Goal: Task Accomplishment & Management: Use online tool/utility

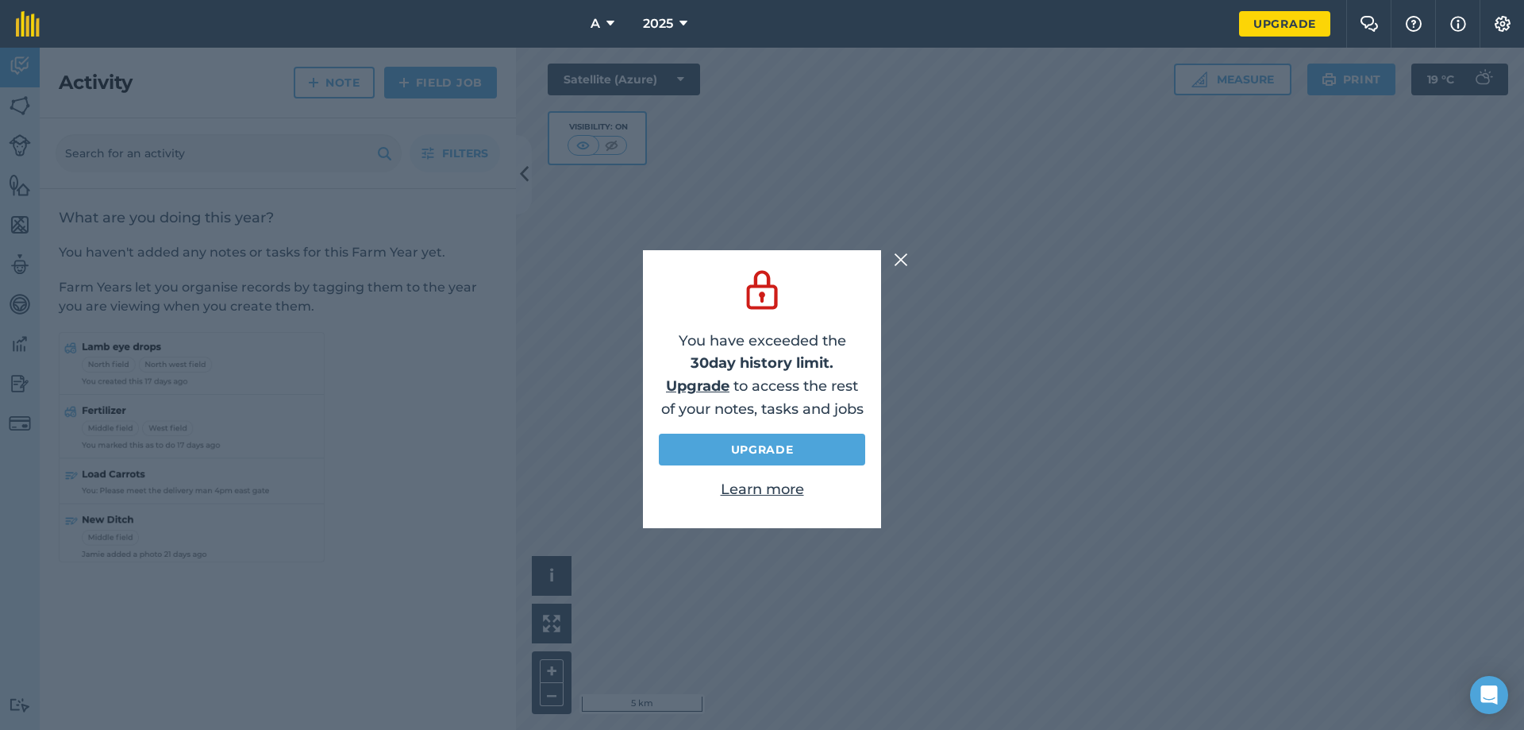
click at [900, 257] on img at bounding box center [901, 259] width 14 height 19
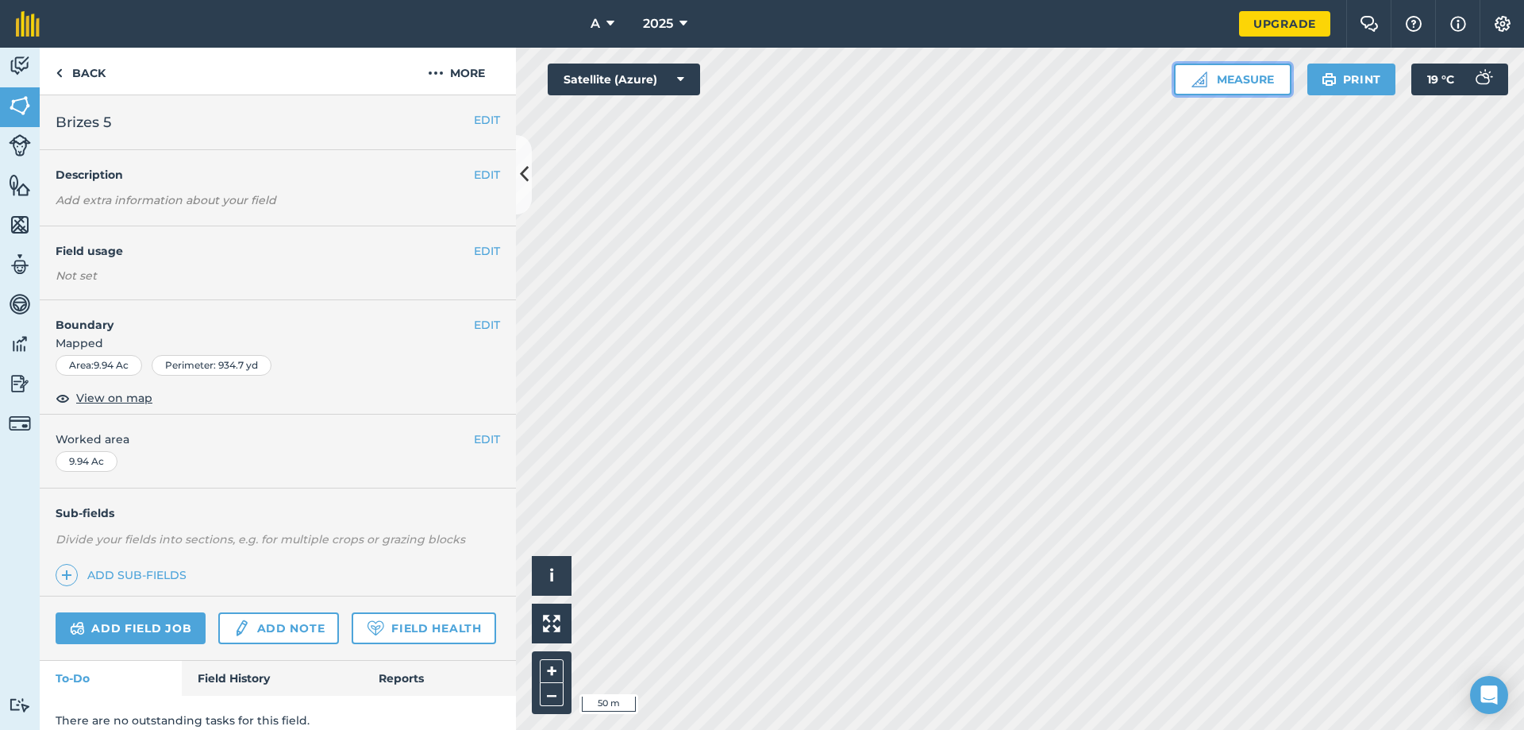
click at [1228, 82] on button "Measure" at bounding box center [1233, 80] width 118 height 32
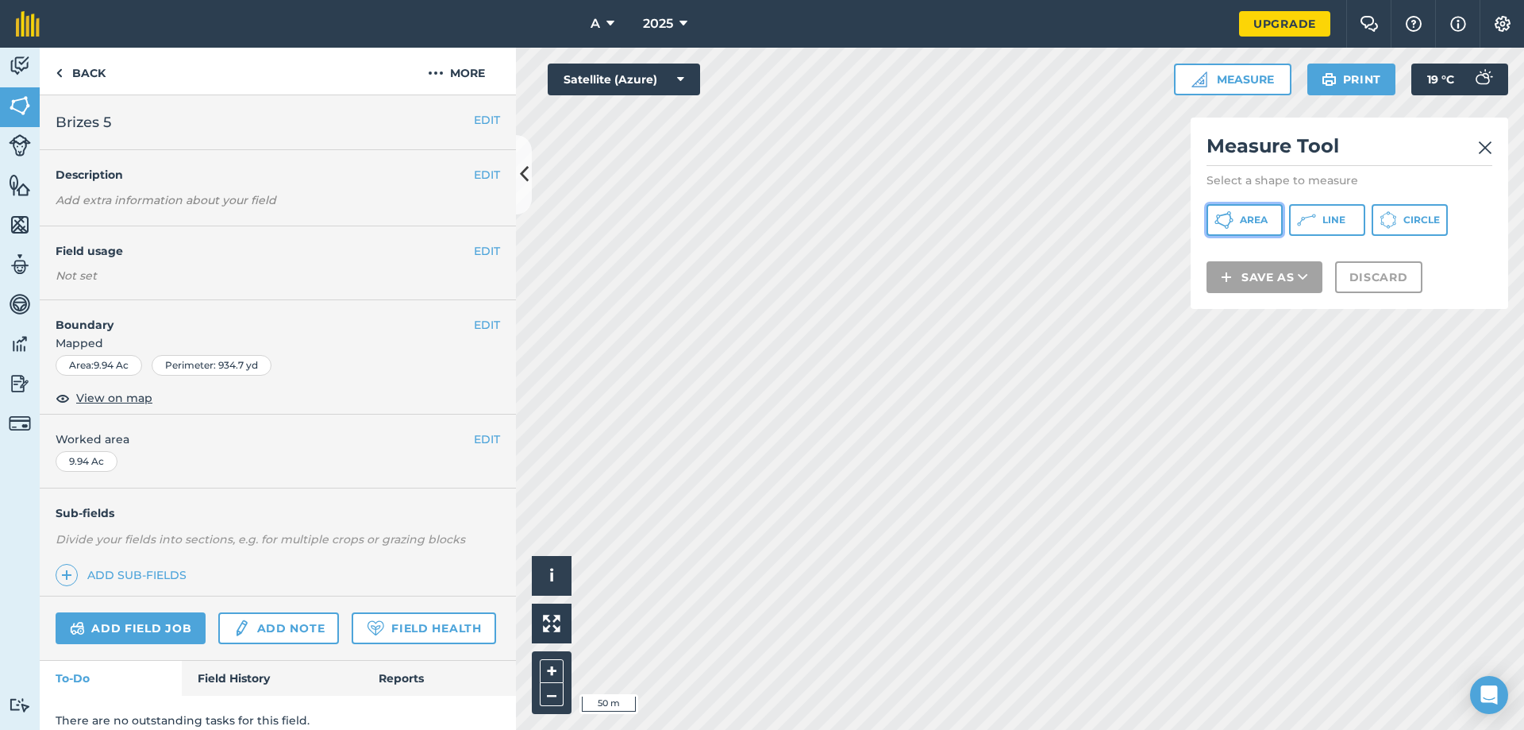
click at [1260, 221] on span "Area" at bounding box center [1254, 220] width 28 height 13
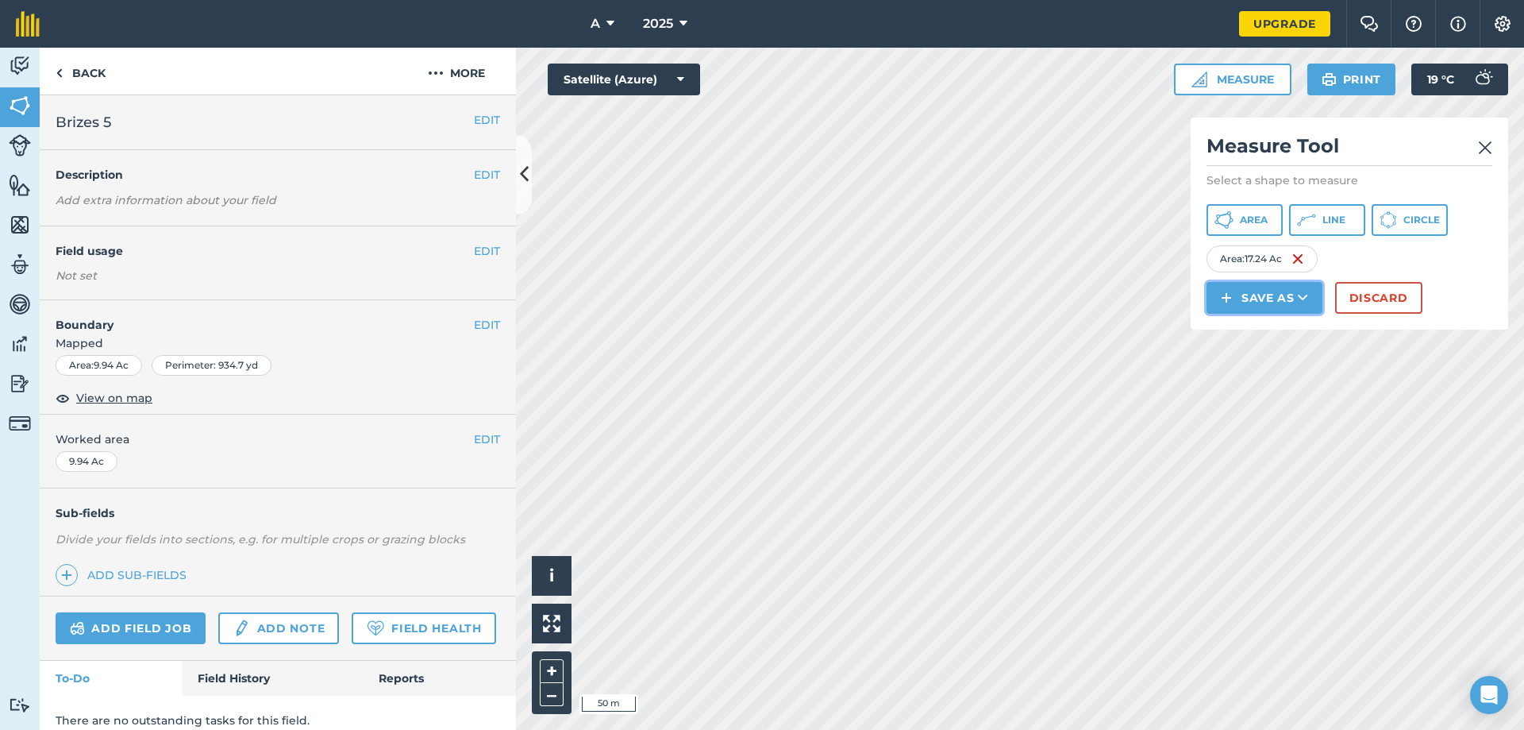
click at [1274, 299] on button "Save as" at bounding box center [1265, 298] width 116 height 32
click at [1245, 331] on link "Field" at bounding box center [1264, 333] width 111 height 35
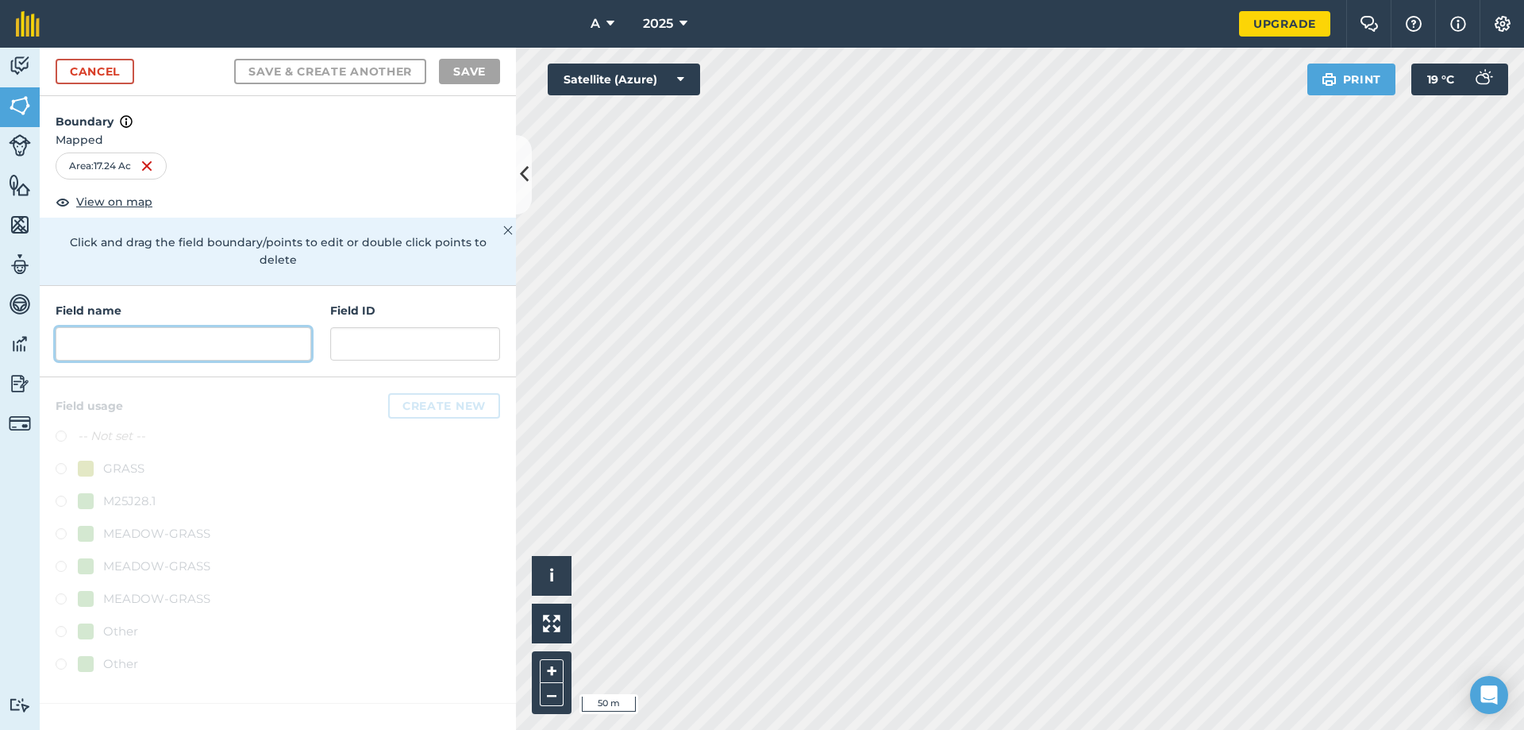
click at [113, 327] on input "text" at bounding box center [184, 343] width 256 height 33
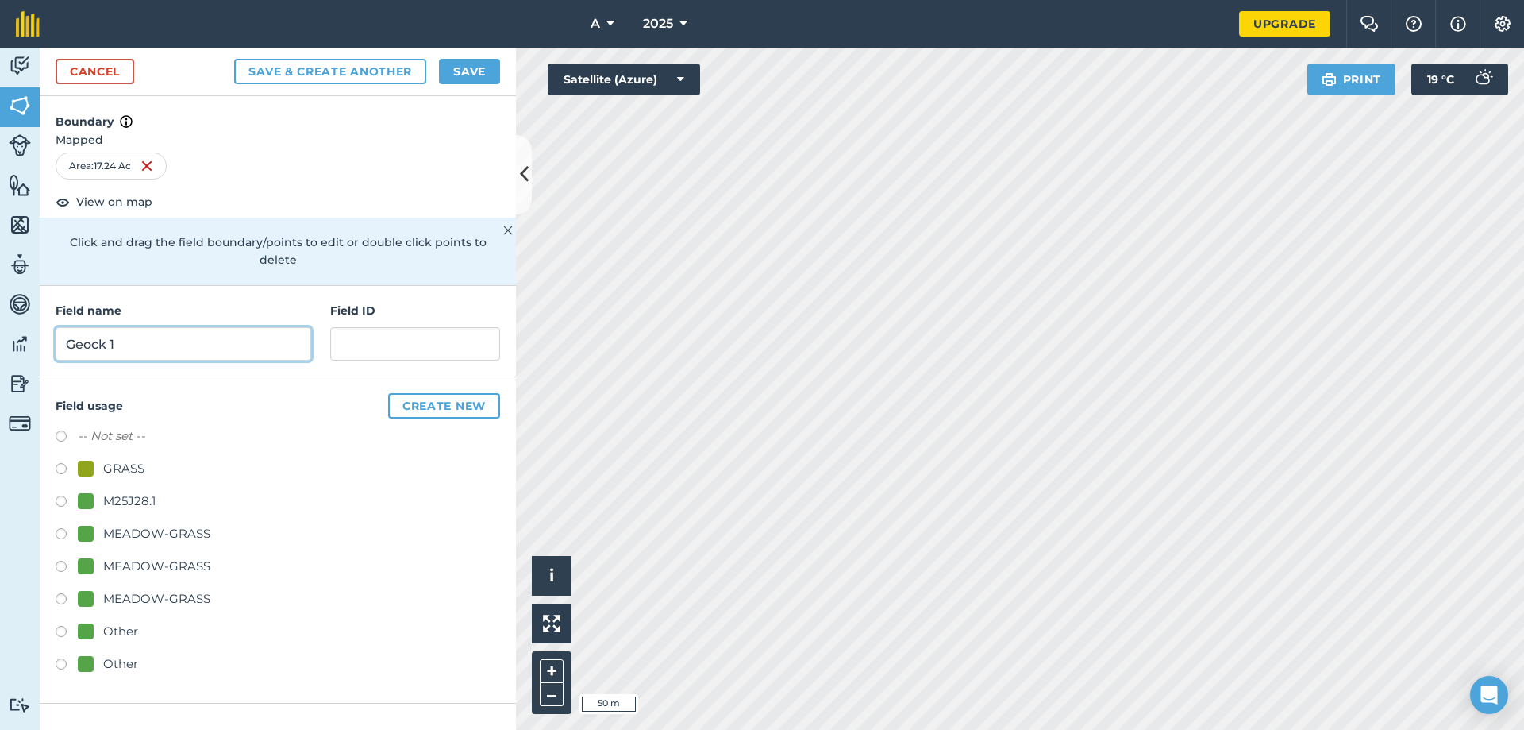
click at [89, 327] on input "Geock 1" at bounding box center [184, 343] width 256 height 33
click at [102, 329] on input "Georck 1" at bounding box center [184, 343] width 256 height 33
click at [110, 330] on input "Georck 1" at bounding box center [184, 343] width 256 height 33
type input "[PERSON_NAME] 1"
click at [403, 329] on input "text" at bounding box center [415, 343] width 170 height 33
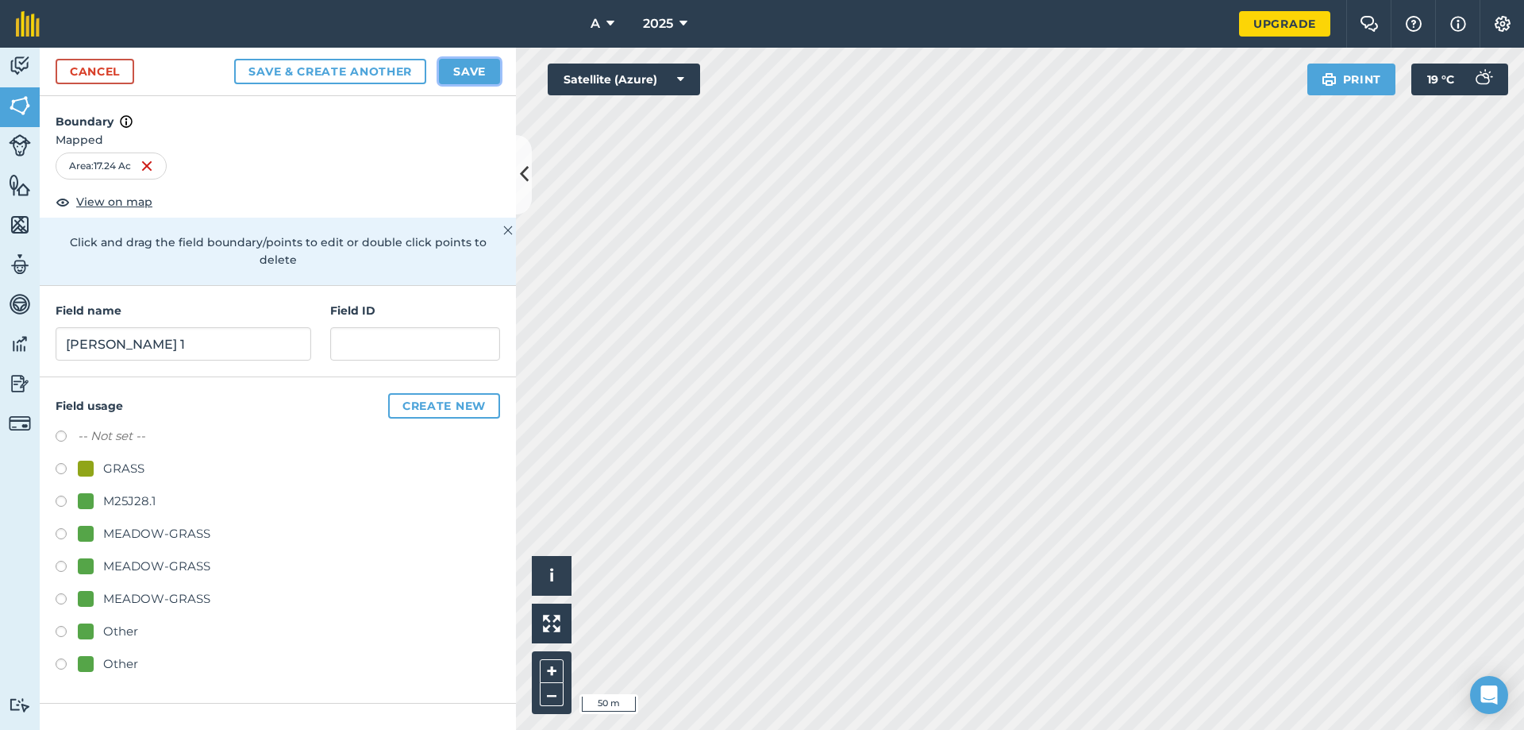
click at [474, 75] on button "Save" at bounding box center [469, 71] width 61 height 25
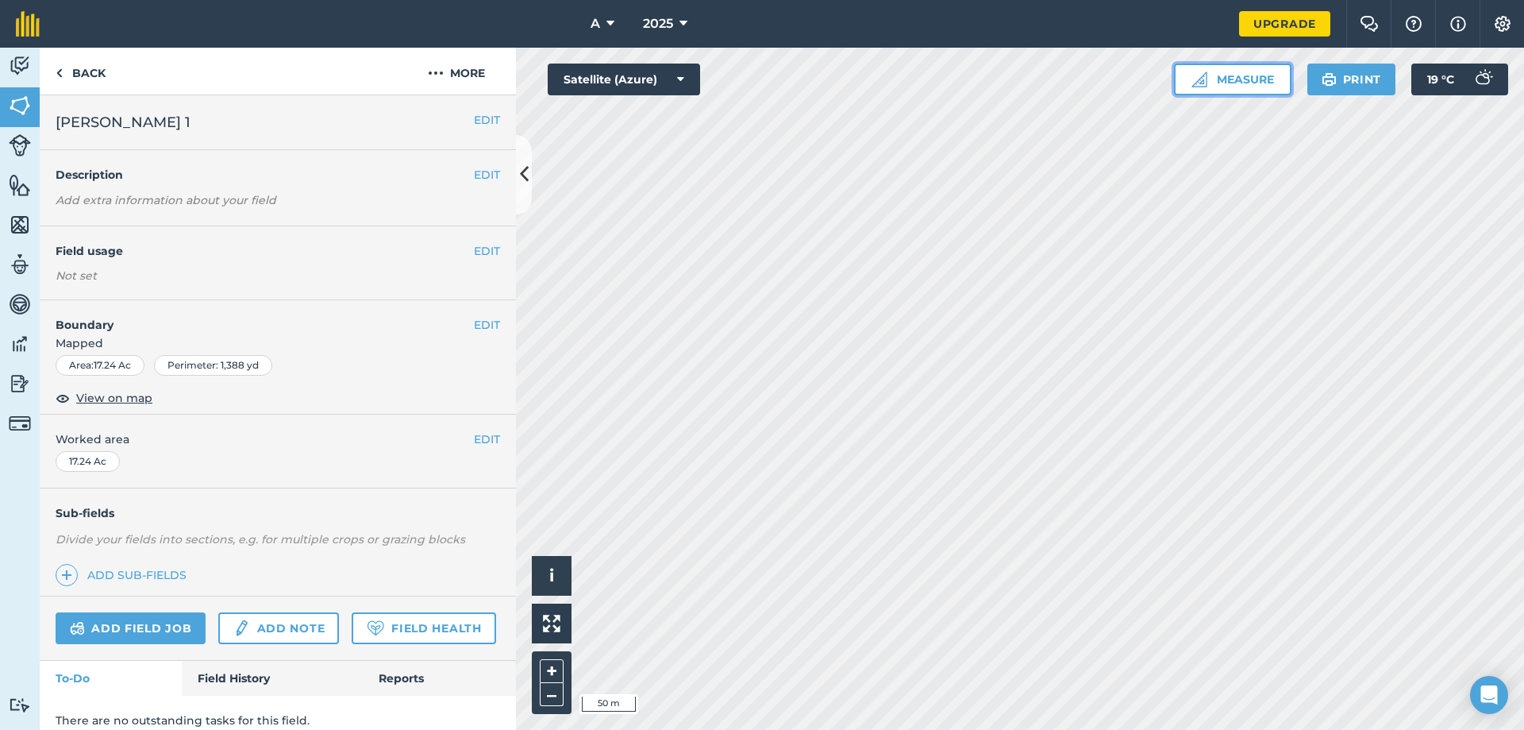
click at [1232, 78] on button "Measure" at bounding box center [1233, 80] width 118 height 32
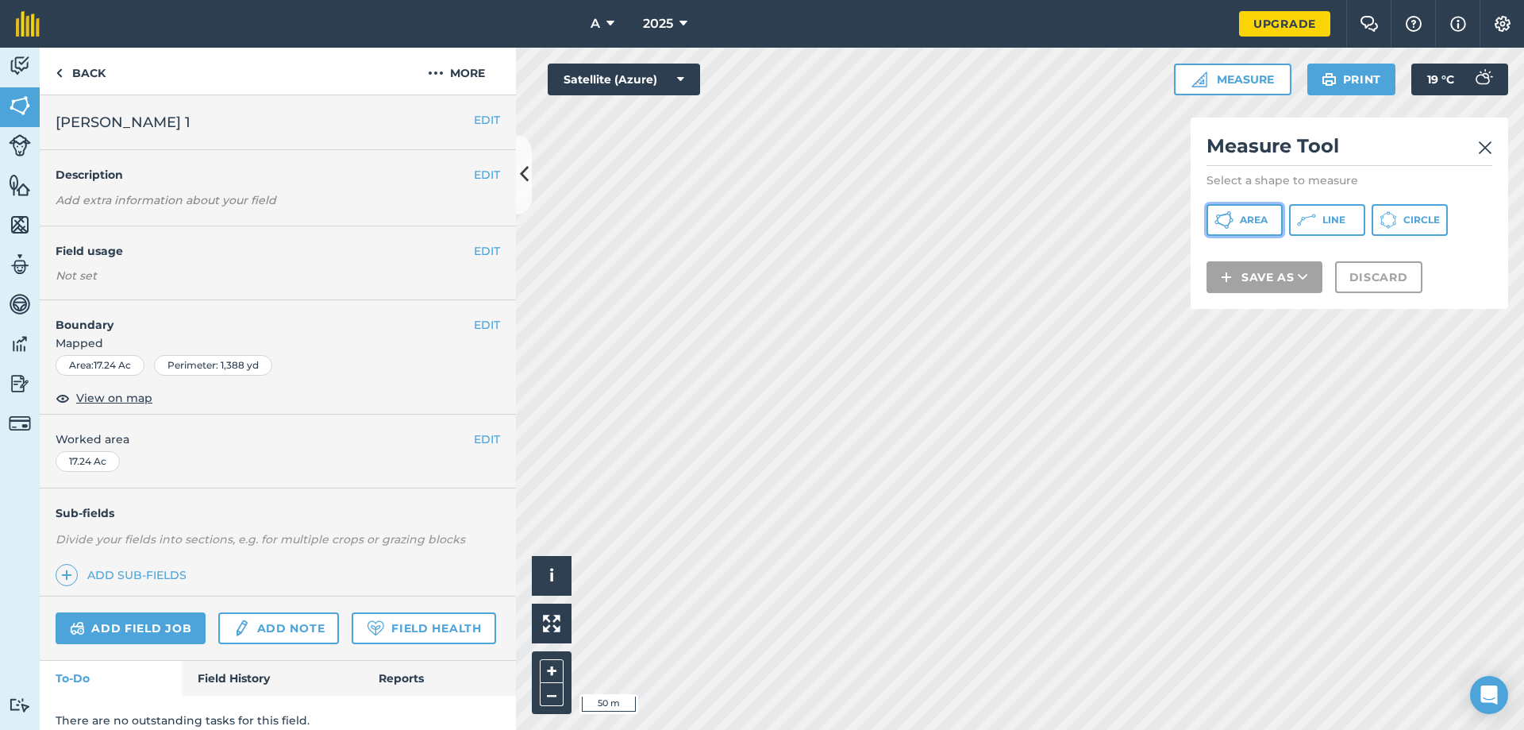
click at [1244, 220] on span "Area" at bounding box center [1254, 220] width 28 height 13
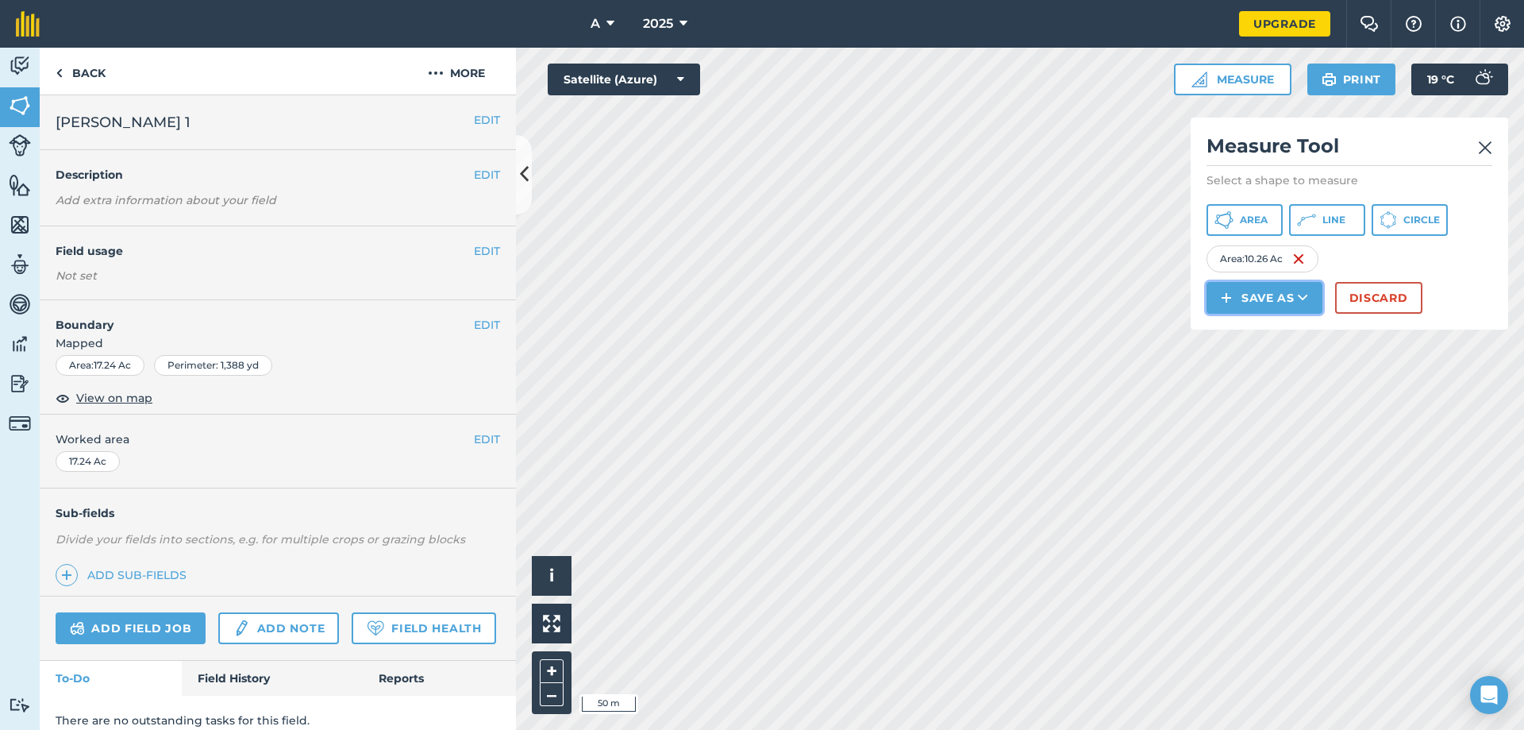
click at [1256, 290] on button "Save as" at bounding box center [1265, 298] width 116 height 32
click at [1250, 336] on link "Field" at bounding box center [1264, 333] width 111 height 35
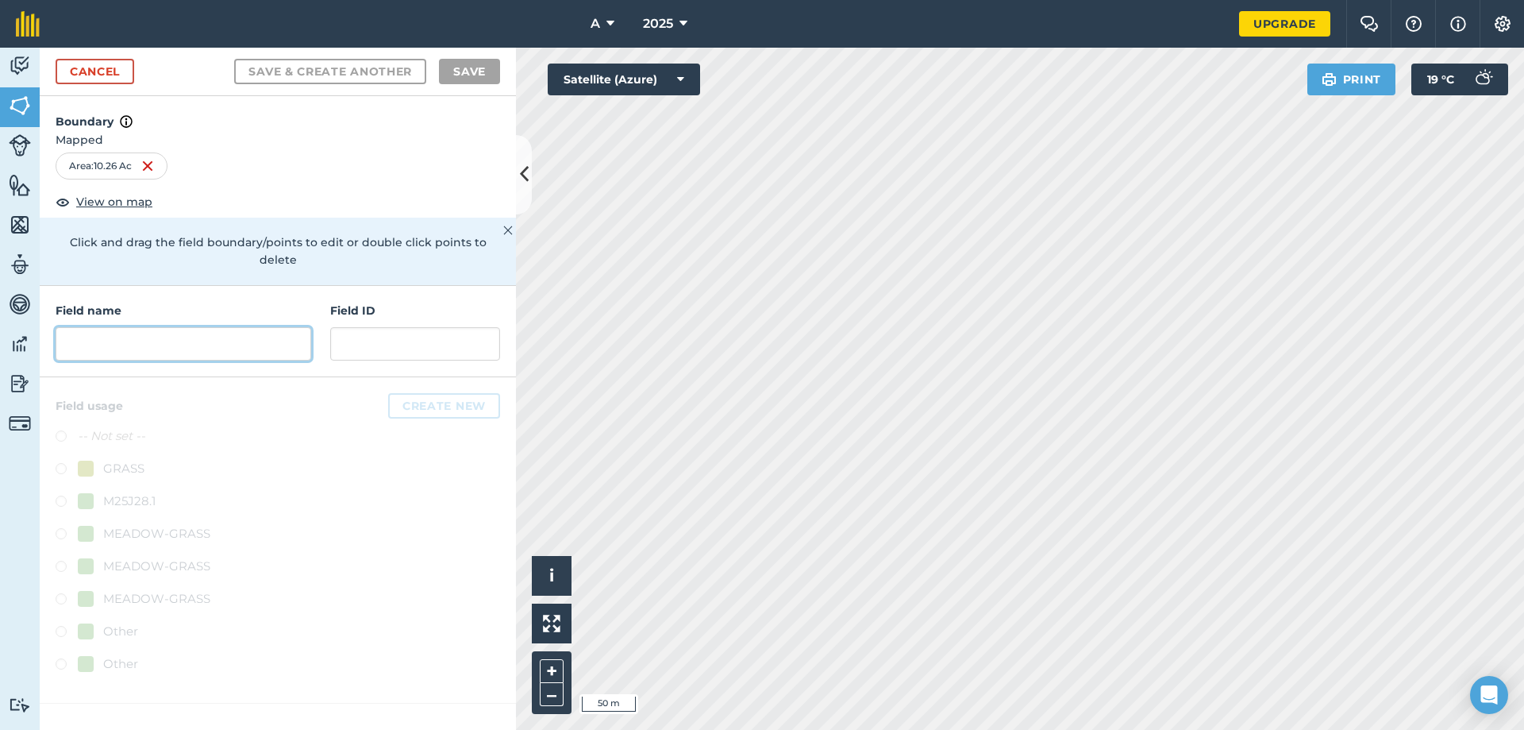
click at [201, 331] on input "text" at bounding box center [184, 343] width 256 height 33
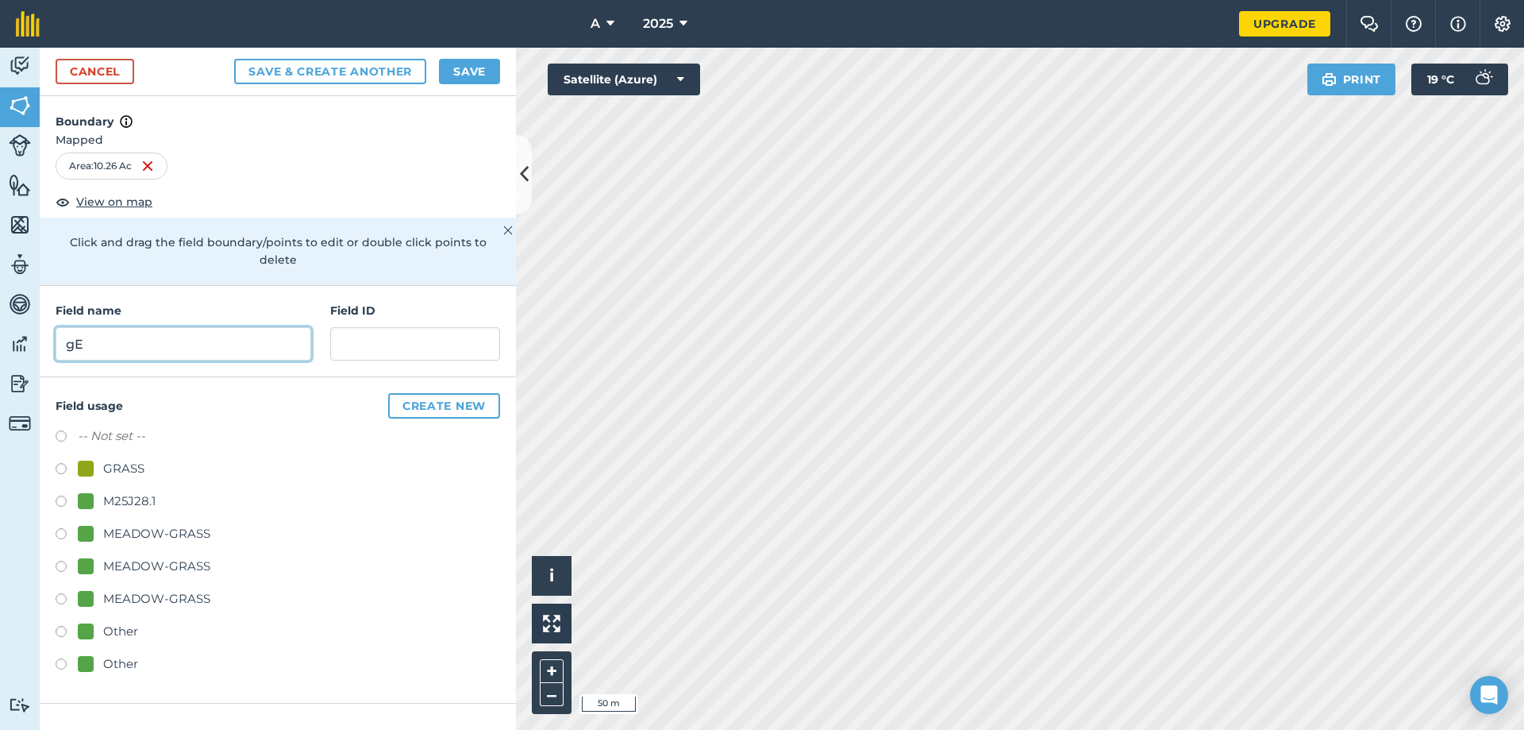
type input "g"
type input "[PERSON_NAME] 2"
click at [485, 75] on button "Save" at bounding box center [469, 71] width 61 height 25
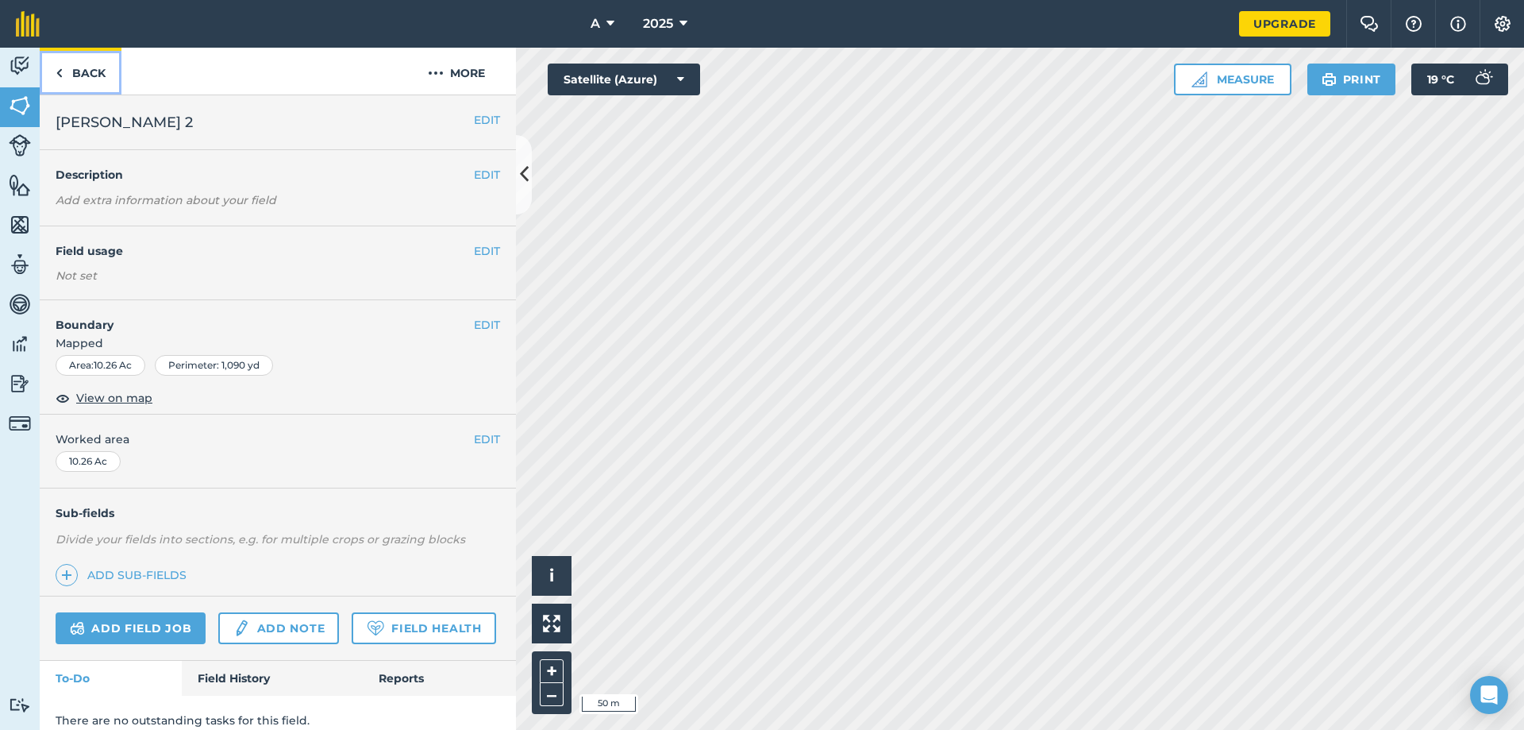
click at [93, 77] on link "Back" at bounding box center [81, 71] width 82 height 47
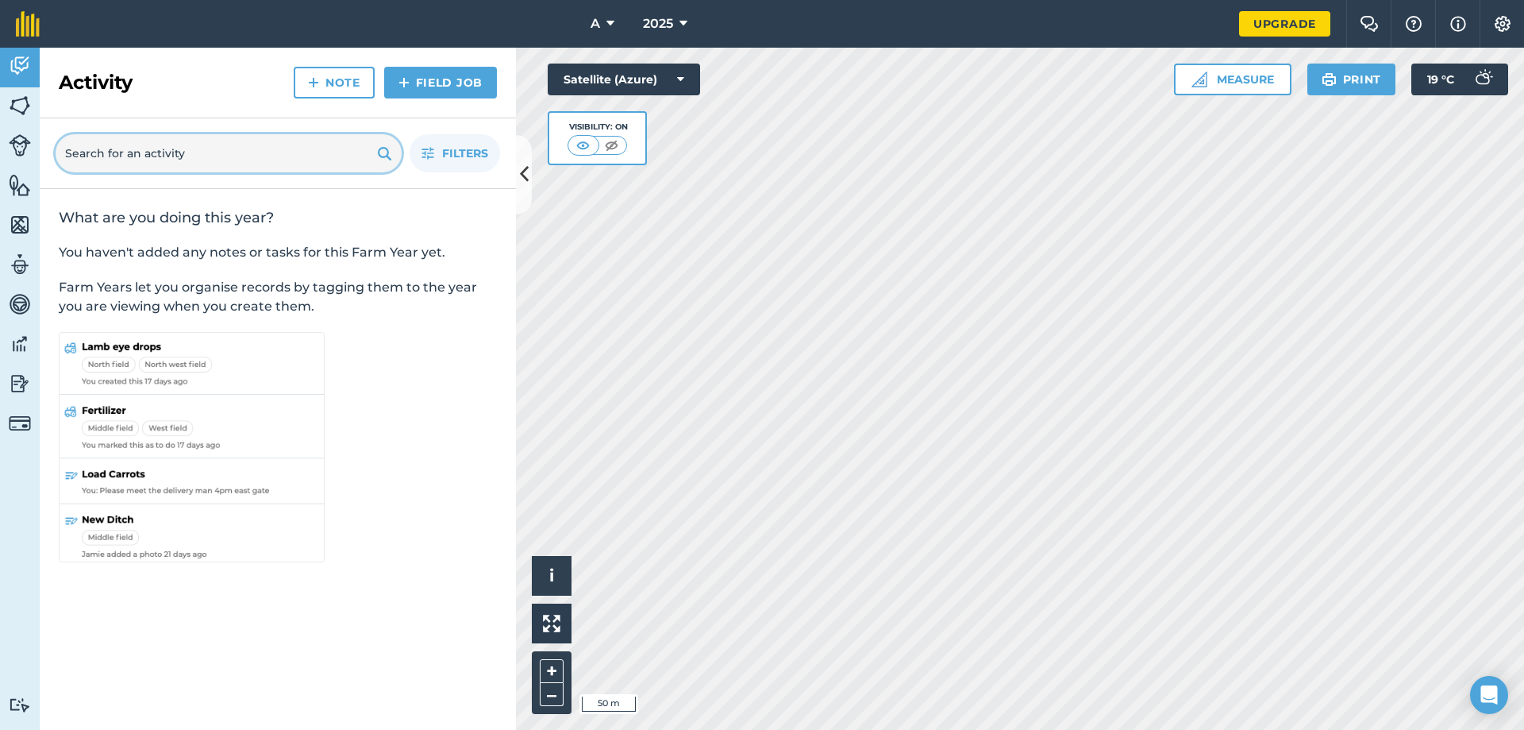
click at [189, 159] on input "text" at bounding box center [229, 153] width 346 height 38
type input "[PERSON_NAME]"
click at [264, 161] on input "[PERSON_NAME]" at bounding box center [229, 153] width 346 height 38
drag, startPoint x: 233, startPoint y: 145, endPoint x: 27, endPoint y: 155, distance: 205.9
click at [27, 155] on div "Activity Fields Livestock Features Maps Team Vehicles Data Reporting Billing Tu…" at bounding box center [762, 389] width 1524 height 682
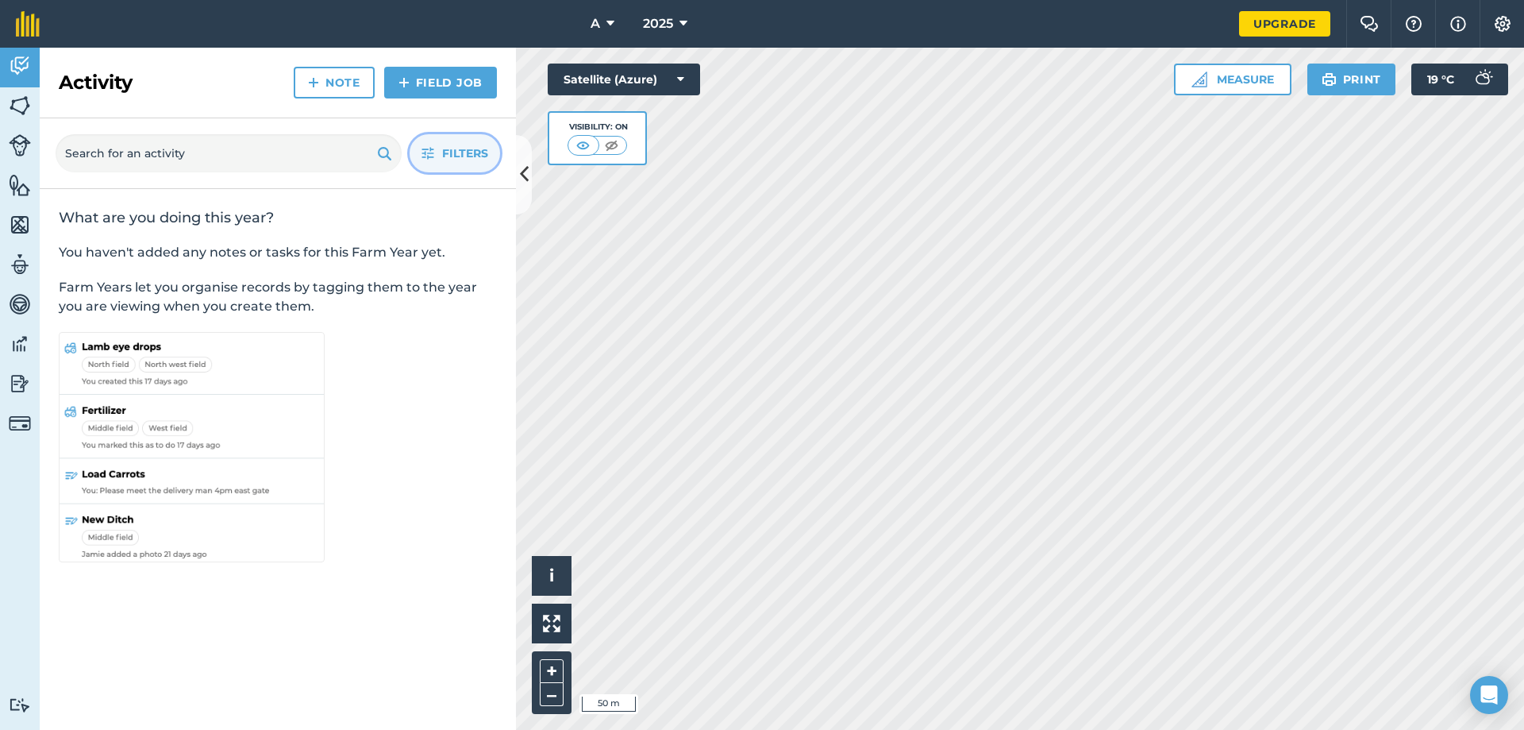
click at [438, 145] on button "Filters" at bounding box center [455, 153] width 91 height 38
click at [415, 80] on link "Field Job" at bounding box center [440, 83] width 113 height 32
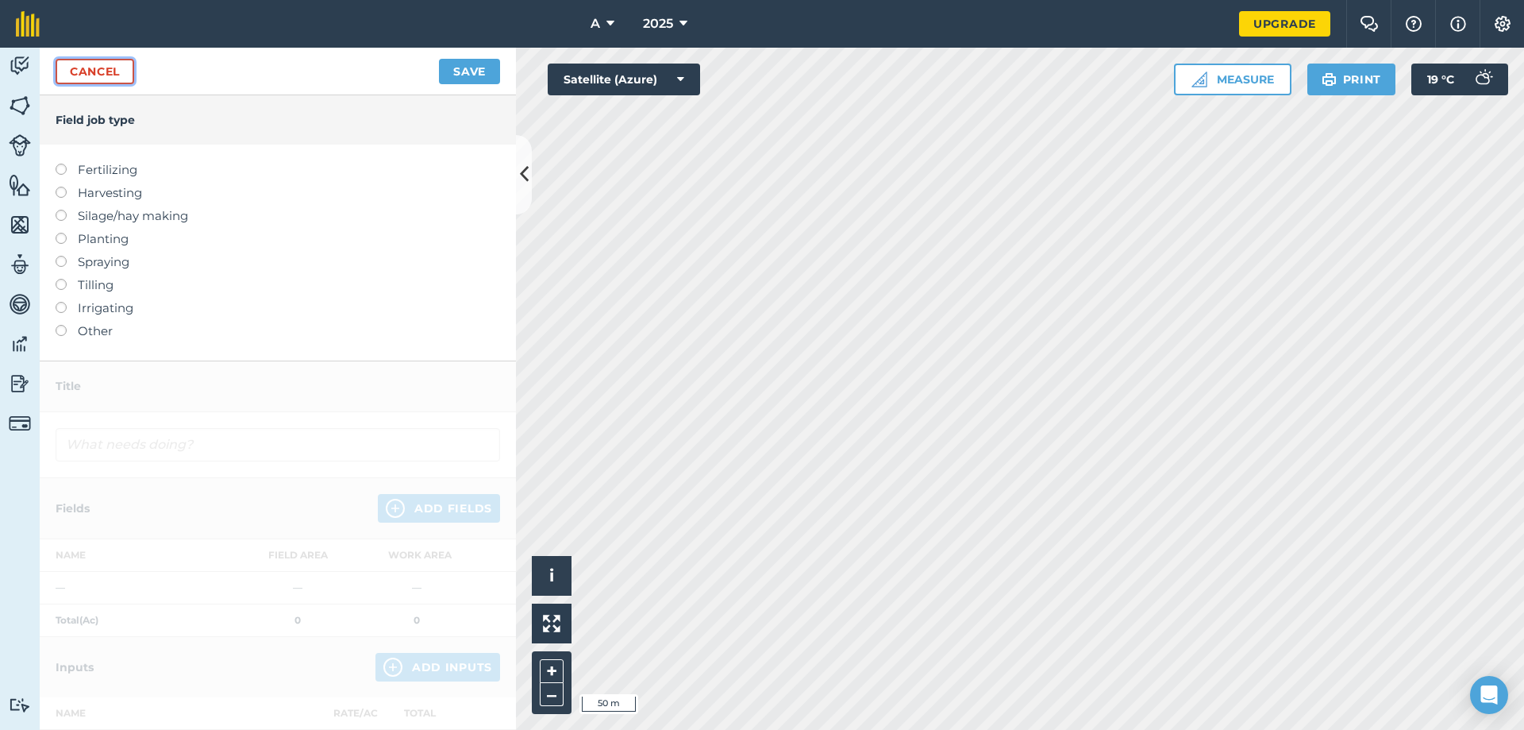
click at [101, 76] on link "Cancel" at bounding box center [95, 71] width 79 height 25
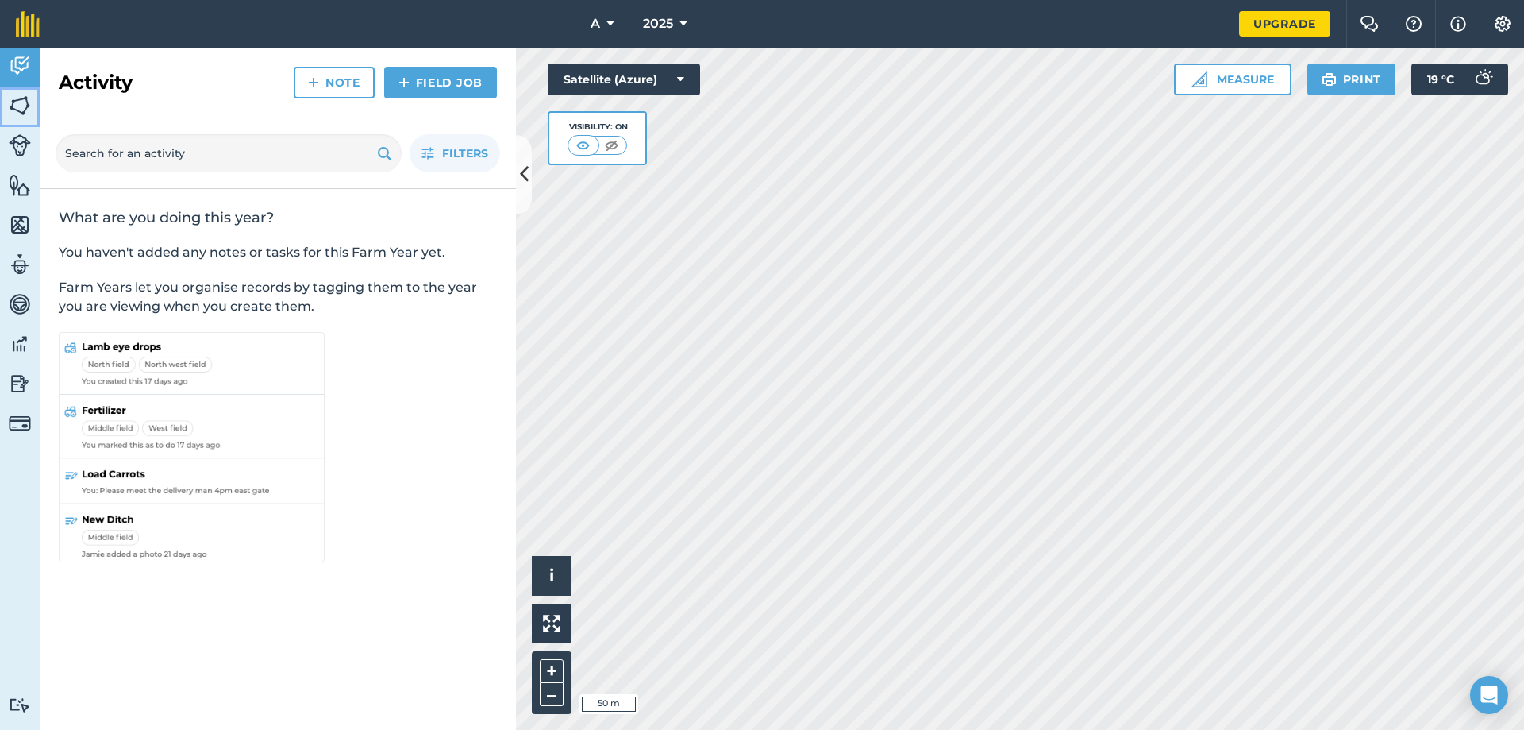
click at [16, 115] on img at bounding box center [20, 106] width 22 height 24
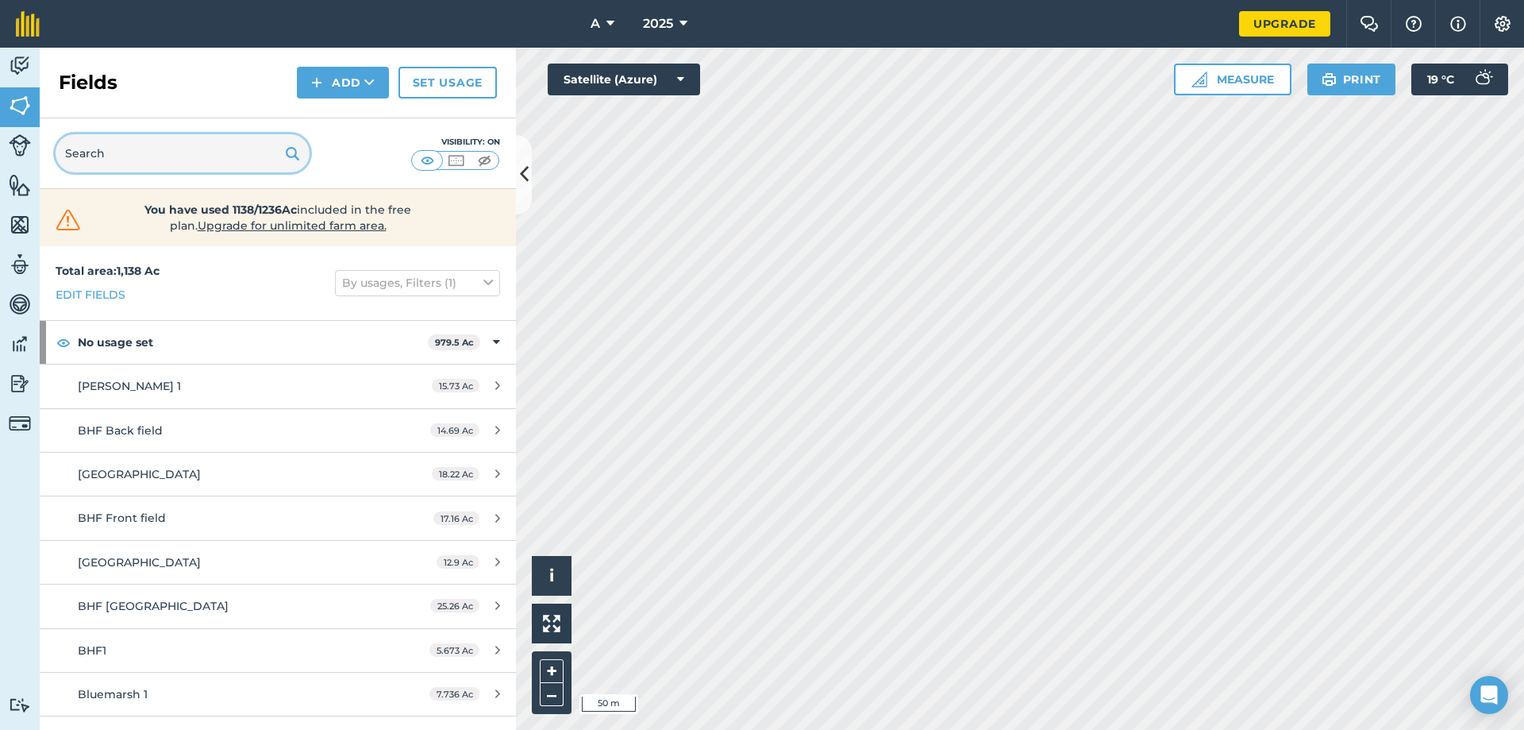
click at [144, 151] on input "text" at bounding box center [183, 153] width 254 height 38
paste input "[PERSON_NAME]"
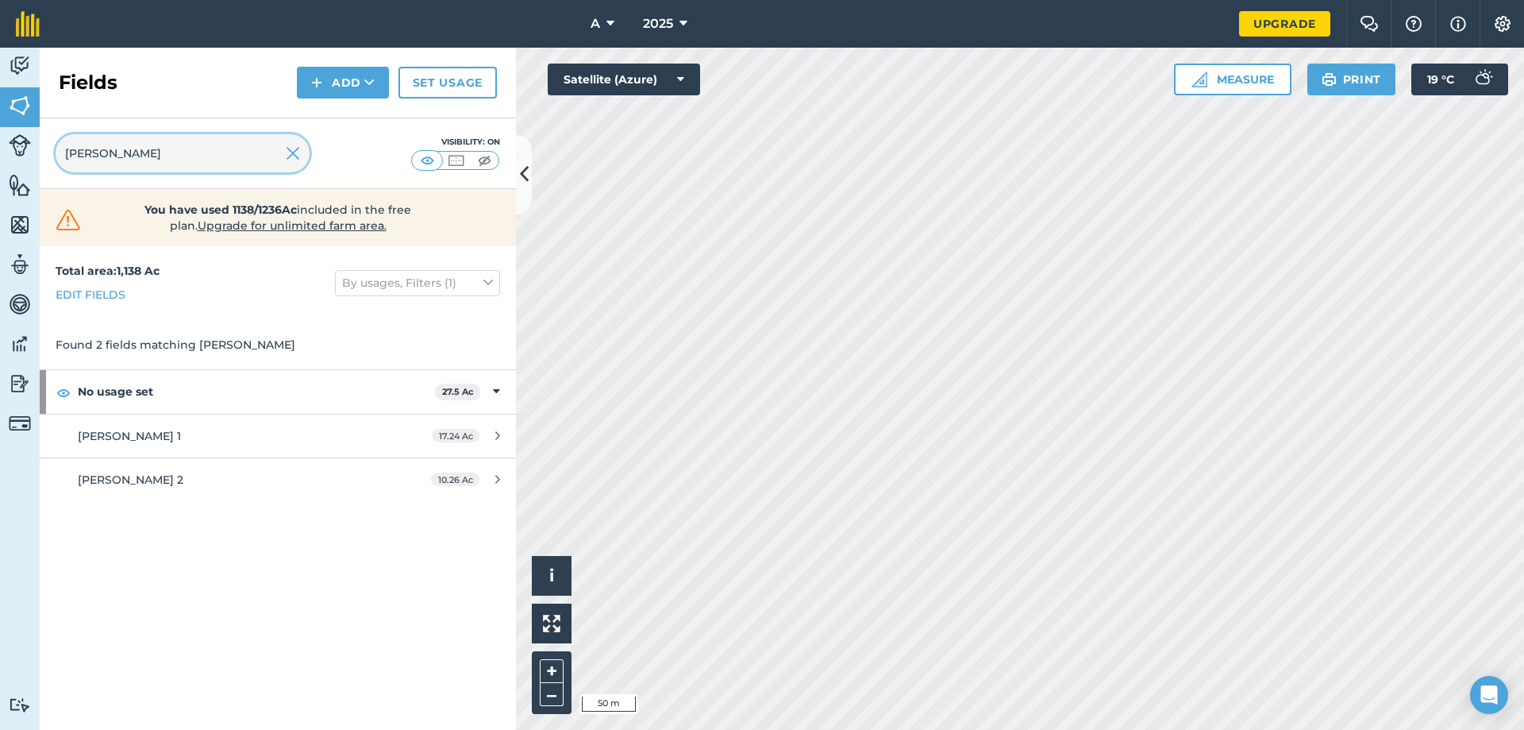
type input "[PERSON_NAME]"
